Goal: Information Seeking & Learning: Learn about a topic

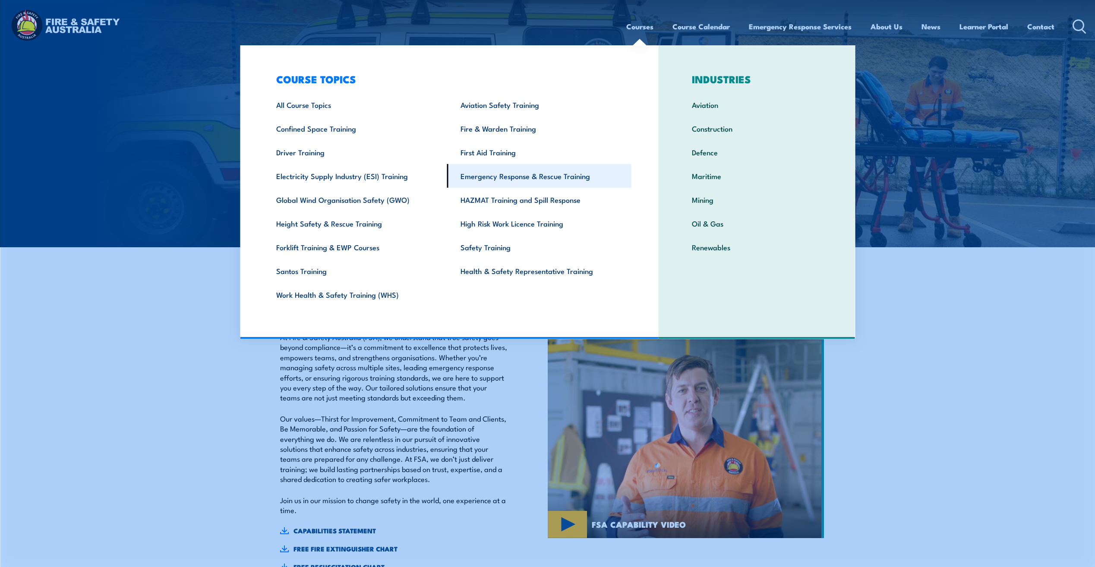
click at [512, 173] on link "Emergency Response & Rescue Training" at bounding box center [539, 176] width 184 height 24
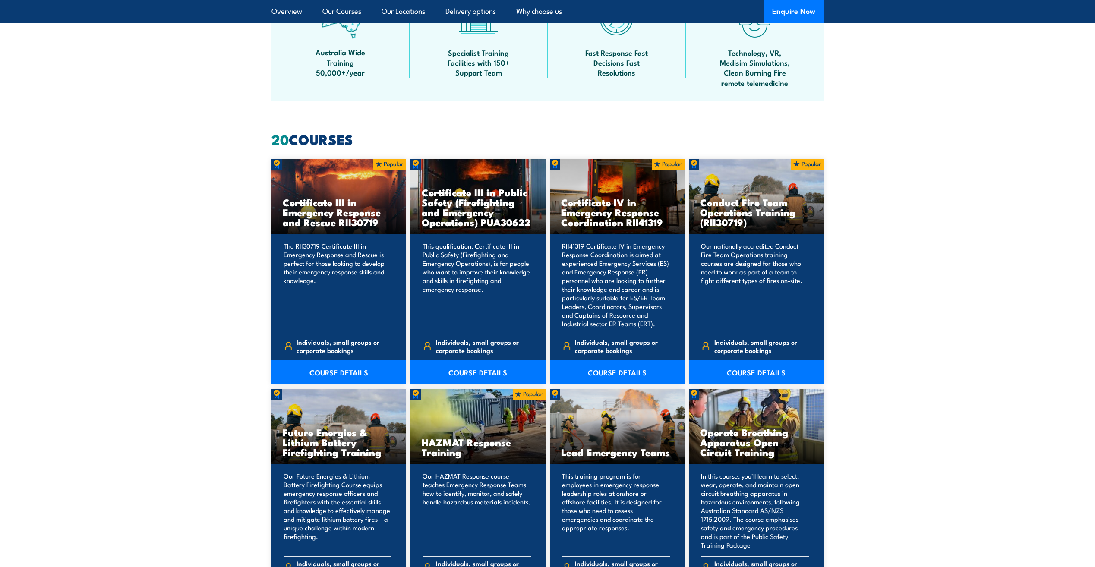
scroll to position [561, 0]
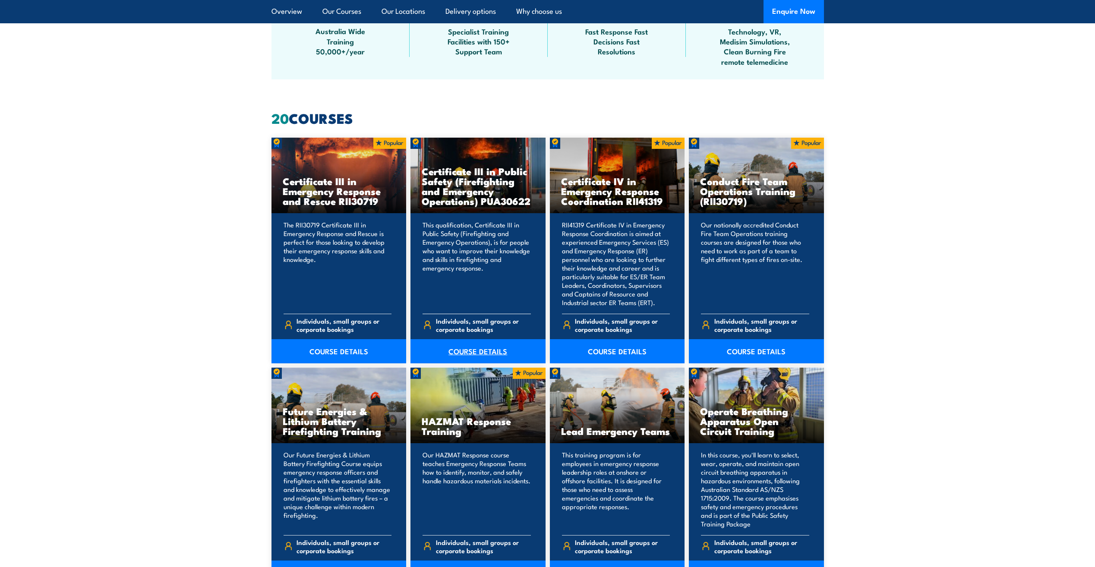
click at [504, 350] on link "COURSE DETAILS" at bounding box center [478, 351] width 135 height 24
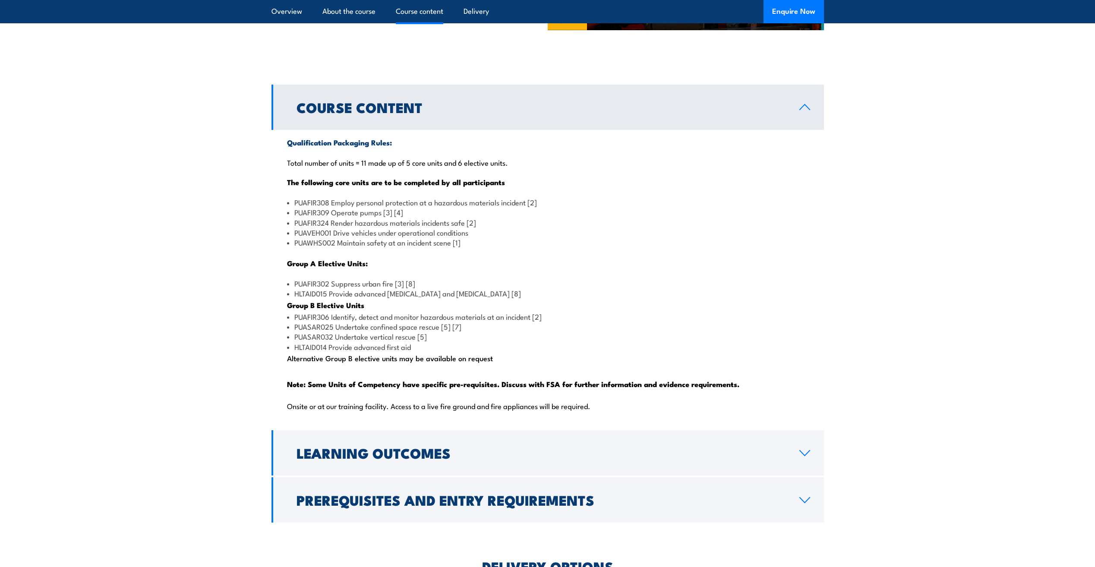
scroll to position [777, 0]
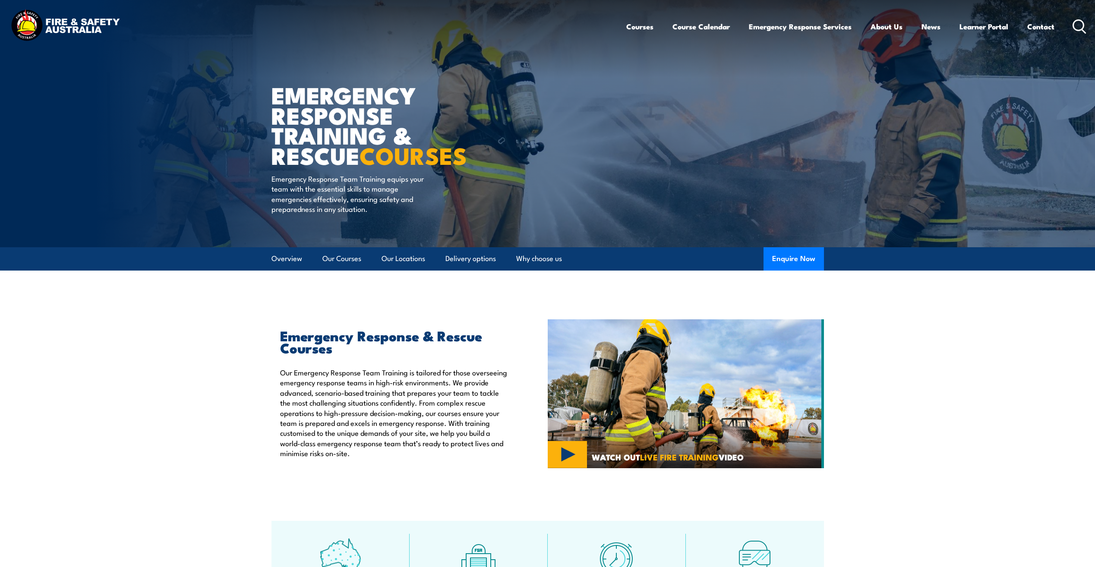
click at [77, 29] on img at bounding box center [65, 26] width 113 height 37
